Goal: Task Accomplishment & Management: Complete application form

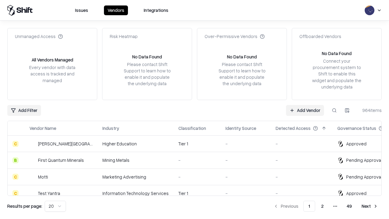
click at [305, 110] on link "Add Vendor" at bounding box center [305, 110] width 38 height 11
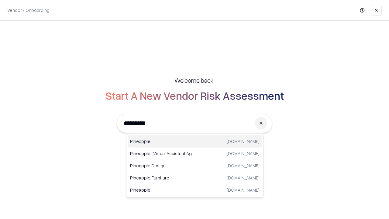
click at [195, 141] on div "Pineapple [DOMAIN_NAME]" at bounding box center [195, 141] width 134 height 12
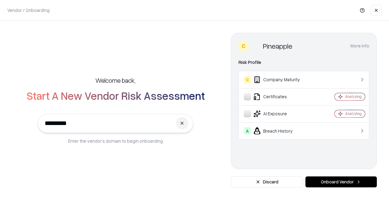
type input "*********"
click at [341, 182] on button "Onboard Vendor" at bounding box center [341, 181] width 71 height 11
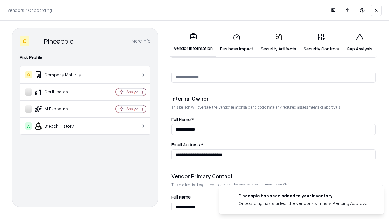
scroll to position [315, 0]
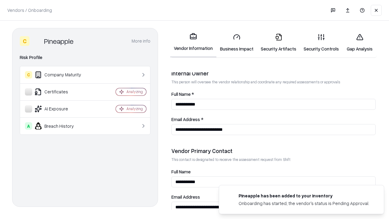
click at [237, 43] on link "Business Impact" at bounding box center [237, 43] width 41 height 28
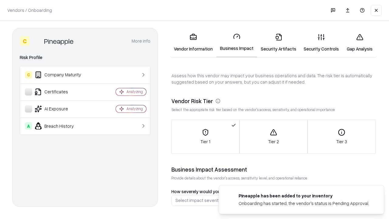
click at [279, 43] on link "Security Artifacts" at bounding box center [278, 43] width 43 height 28
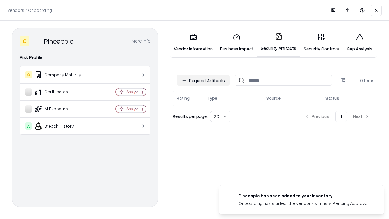
click at [204, 80] on button "Request Artifacts" at bounding box center [203, 80] width 53 height 11
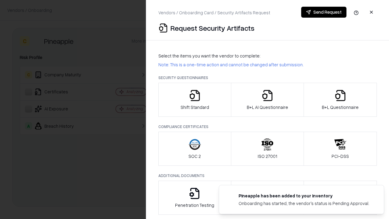
click at [195, 100] on icon "button" at bounding box center [195, 95] width 12 height 12
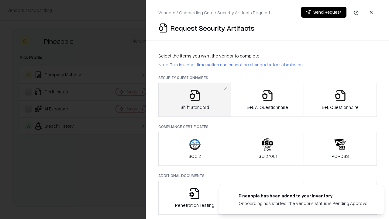
click at [324, 12] on button "Send Request" at bounding box center [324, 12] width 45 height 11
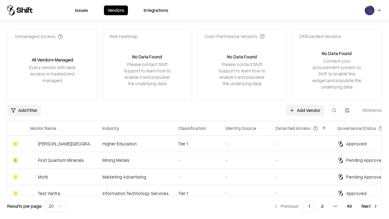
click at [335, 110] on button at bounding box center [334, 110] width 11 height 11
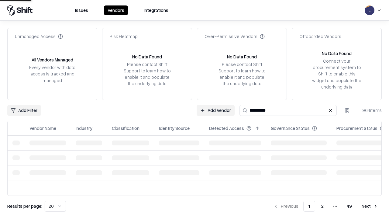
type input "*********"
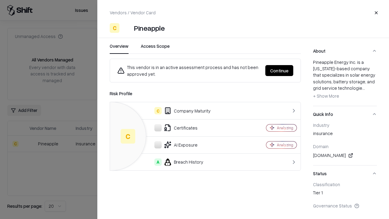
click at [280, 71] on button "Continue" at bounding box center [280, 70] width 28 height 11
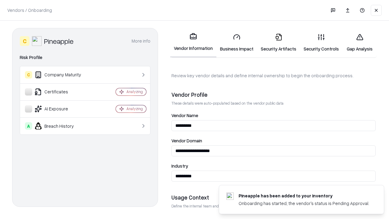
click at [279, 43] on link "Security Artifacts" at bounding box center [278, 43] width 43 height 28
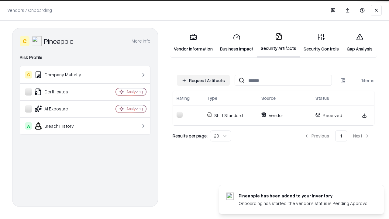
click at [322, 43] on link "Security Controls" at bounding box center [321, 43] width 43 height 28
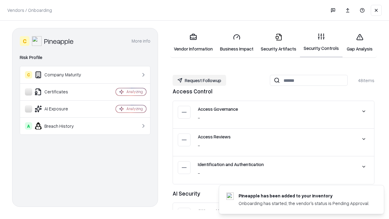
click at [200, 80] on button "Request Followup" at bounding box center [200, 80] width 54 height 11
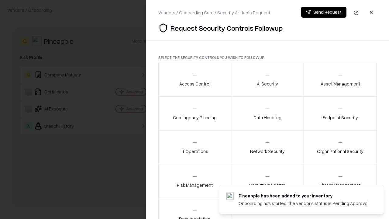
click at [195, 80] on div "Access Control" at bounding box center [195, 79] width 31 height 15
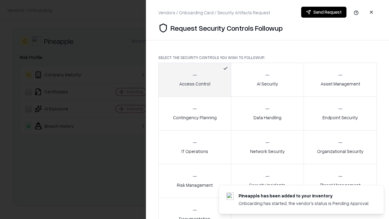
click at [324, 12] on button "Send Request" at bounding box center [324, 12] width 45 height 11
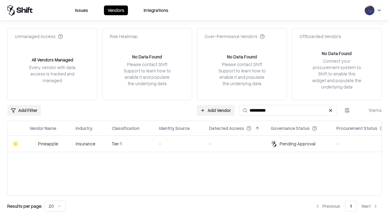
type input "*********"
click at [198, 144] on div "-" at bounding box center [179, 144] width 40 height 6
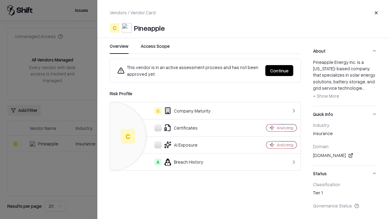
click at [280, 71] on button "Continue" at bounding box center [280, 70] width 28 height 11
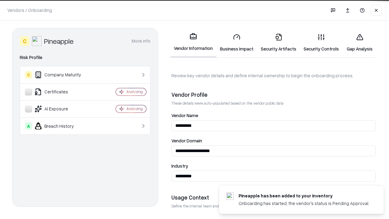
click at [360, 43] on link "Gap Analysis" at bounding box center [360, 43] width 34 height 28
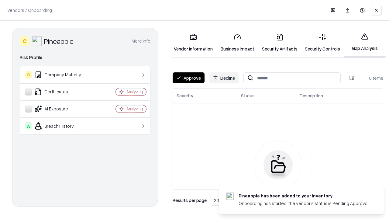
click at [189, 78] on button "Approve" at bounding box center [189, 77] width 32 height 11
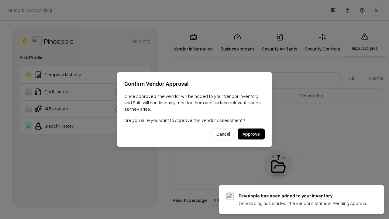
click at [251, 134] on button "Approve" at bounding box center [251, 134] width 27 height 11
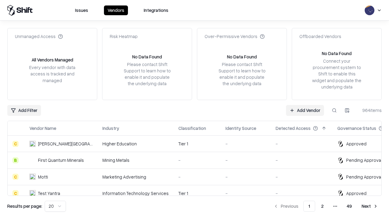
type input "*********"
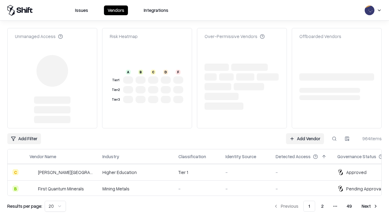
click at [305, 133] on link "Add Vendor" at bounding box center [305, 138] width 38 height 11
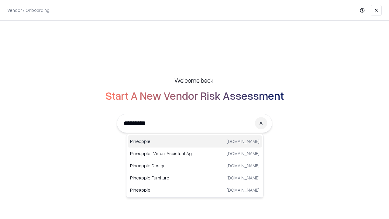
click at [195, 141] on div "Pineapple [DOMAIN_NAME]" at bounding box center [195, 141] width 134 height 12
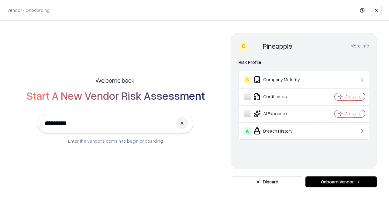
type input "*********"
click at [341, 182] on button "Onboard Vendor" at bounding box center [341, 181] width 71 height 11
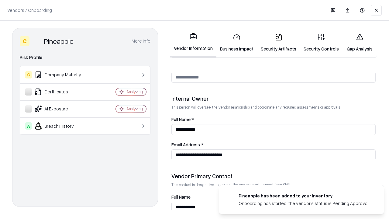
scroll to position [315, 0]
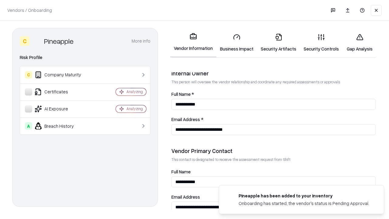
click at [360, 43] on link "Gap Analysis" at bounding box center [360, 43] width 34 height 28
